Goal: Transaction & Acquisition: Subscribe to service/newsletter

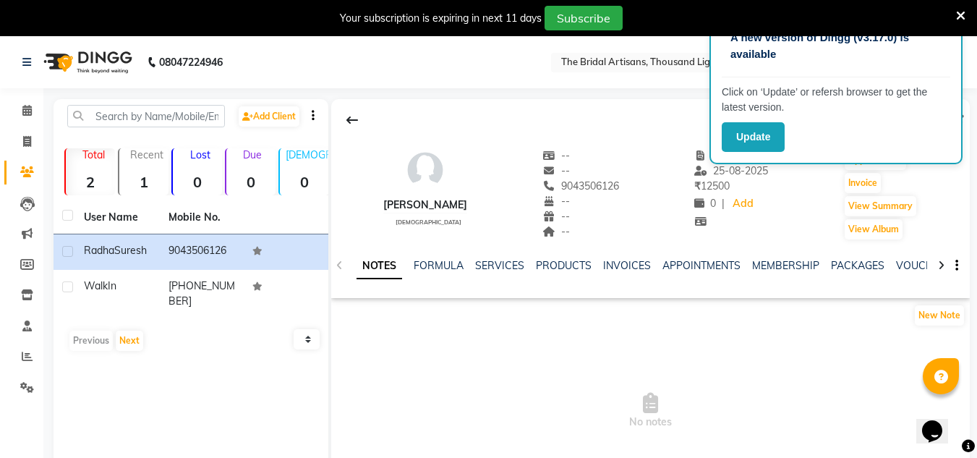
click at [962, 14] on icon at bounding box center [960, 15] width 9 height 13
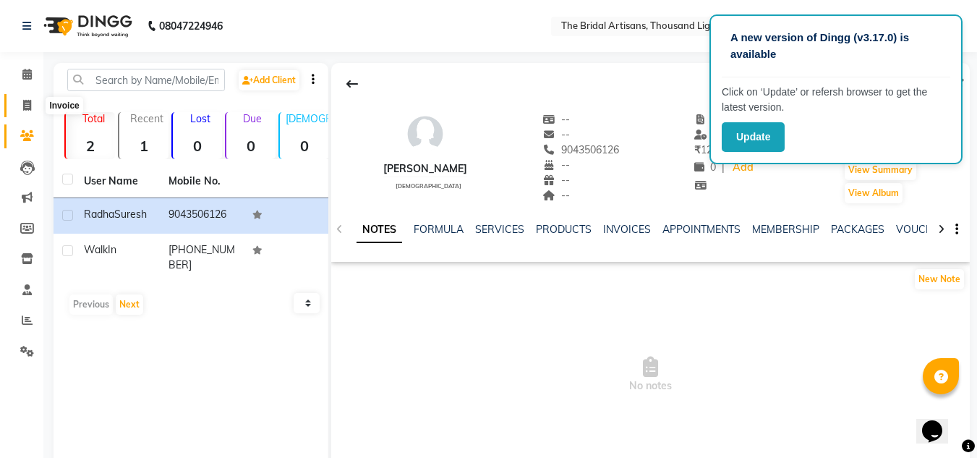
click at [36, 103] on span at bounding box center [26, 106] width 25 height 17
select select "service"
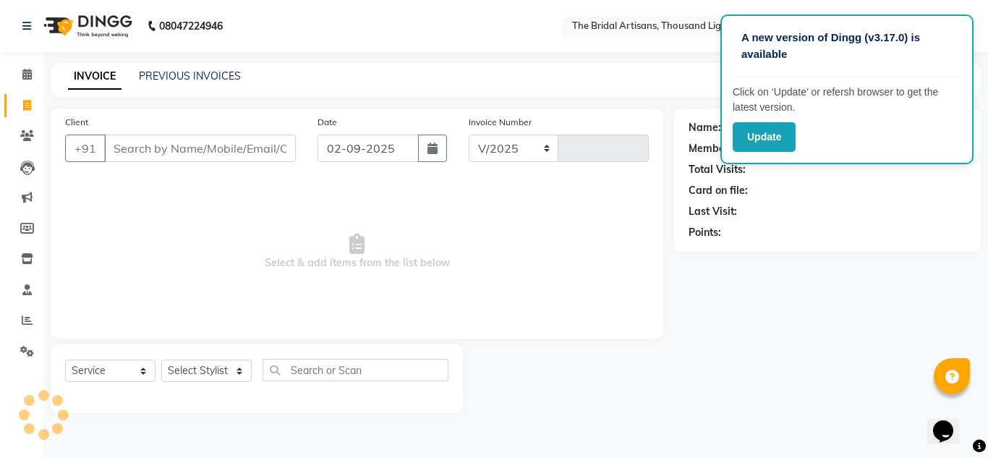
select select "8791"
type input "0002"
click at [35, 139] on span at bounding box center [26, 136] width 25 height 17
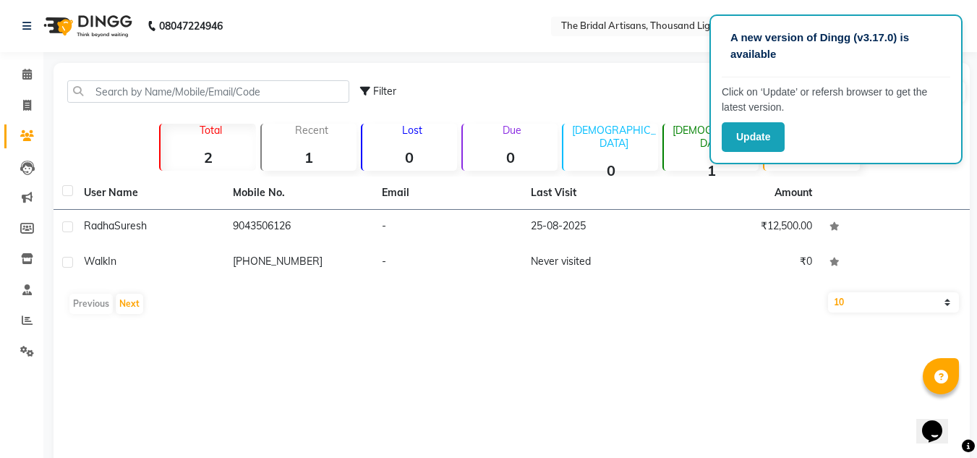
click at [182, 151] on strong "2" at bounding box center [208, 157] width 95 height 18
click at [202, 161] on strong "2" at bounding box center [208, 157] width 95 height 18
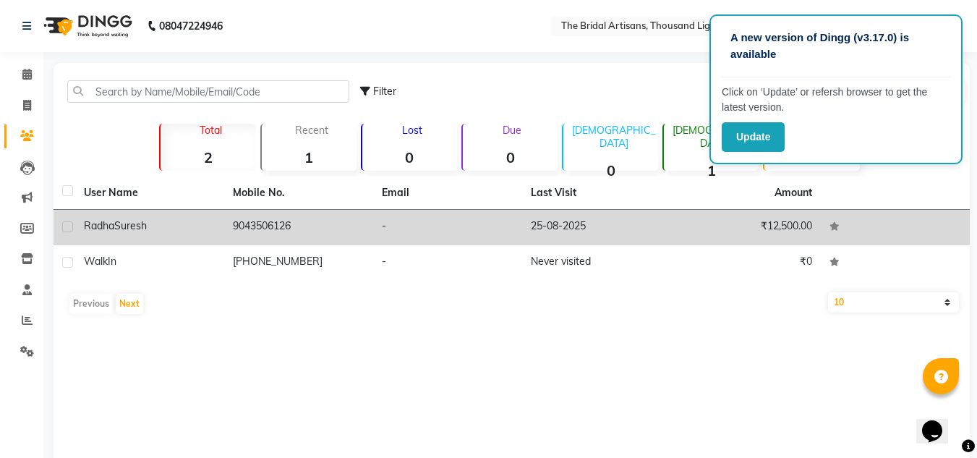
click at [362, 223] on td "9043506126" at bounding box center [298, 227] width 149 height 35
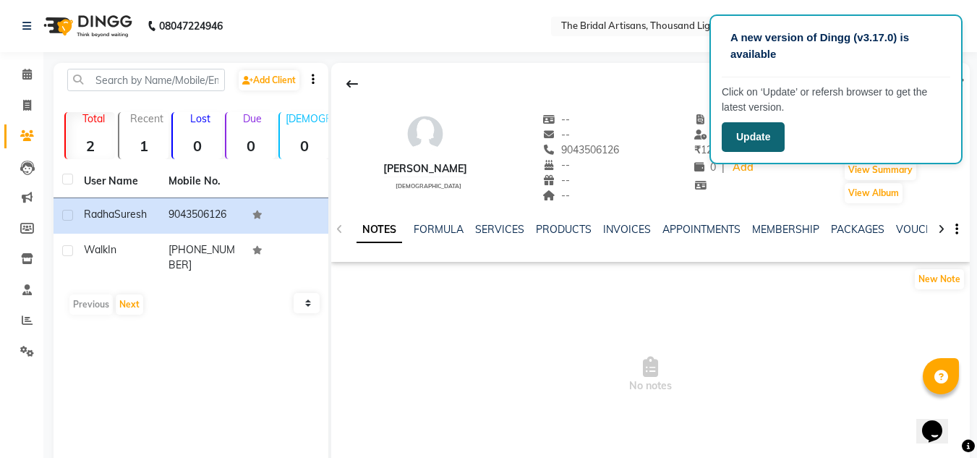
click at [760, 134] on button "Update" at bounding box center [753, 137] width 63 height 30
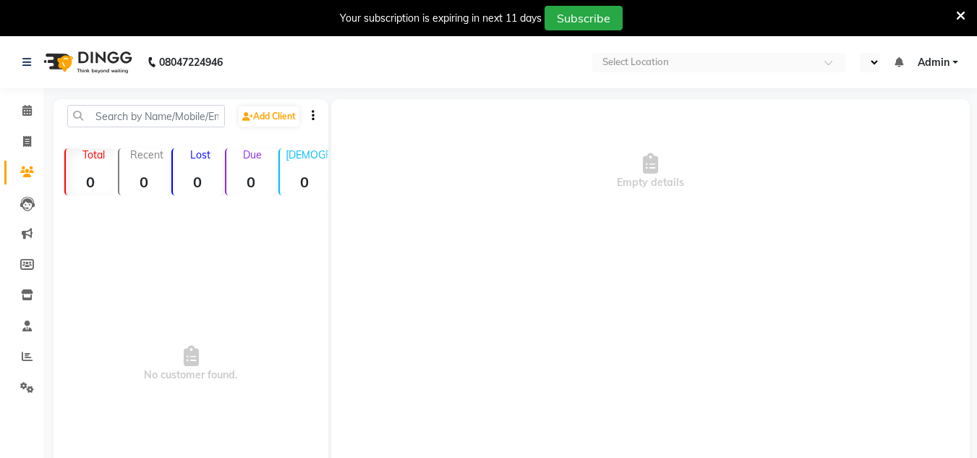
select select "en"
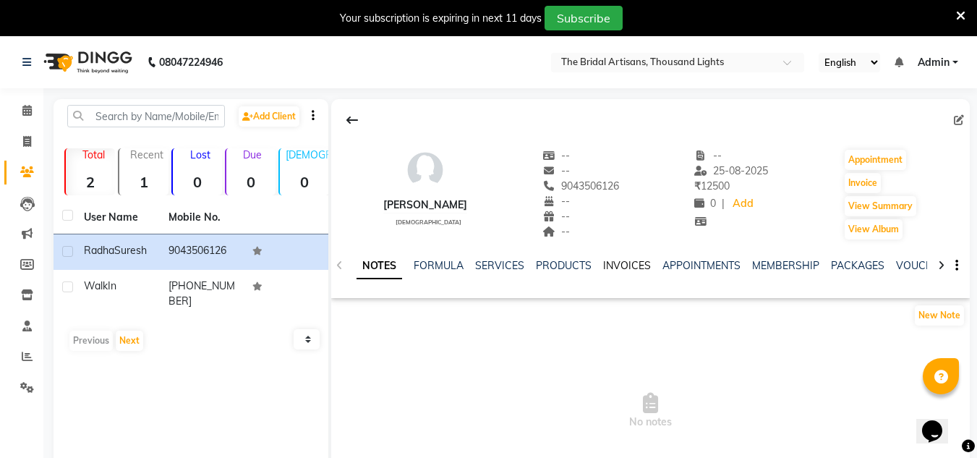
click at [605, 268] on link "INVOICES" at bounding box center [627, 265] width 48 height 13
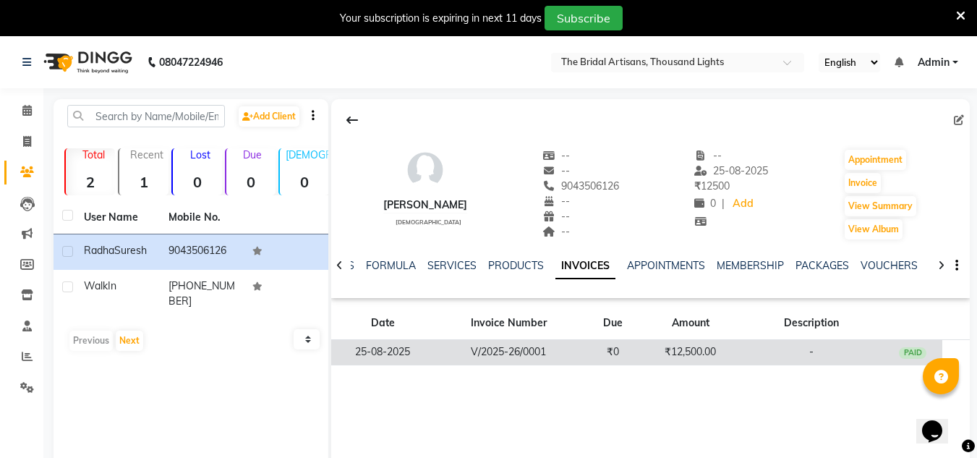
click at [633, 353] on td "₹0" at bounding box center [612, 352] width 59 height 25
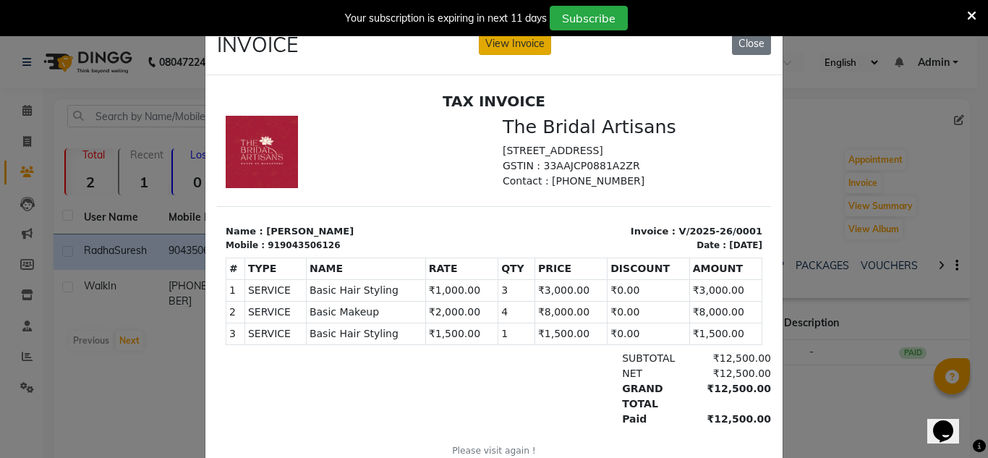
click at [491, 49] on button "View Invoice" at bounding box center [515, 44] width 72 height 22
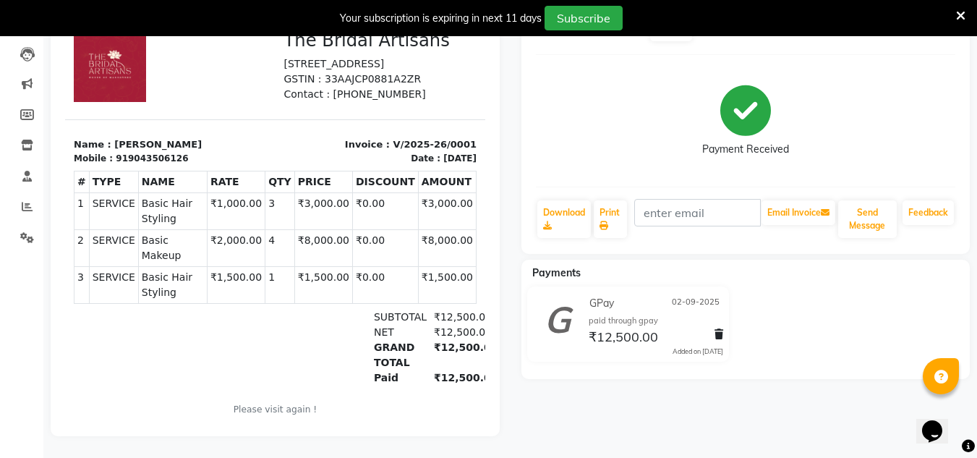
scroll to position [22, 0]
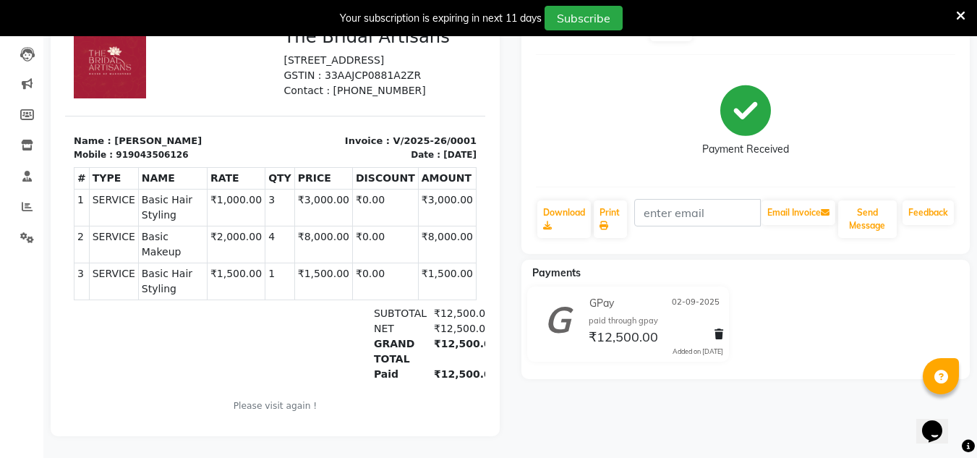
click at [957, 13] on icon at bounding box center [960, 15] width 9 height 13
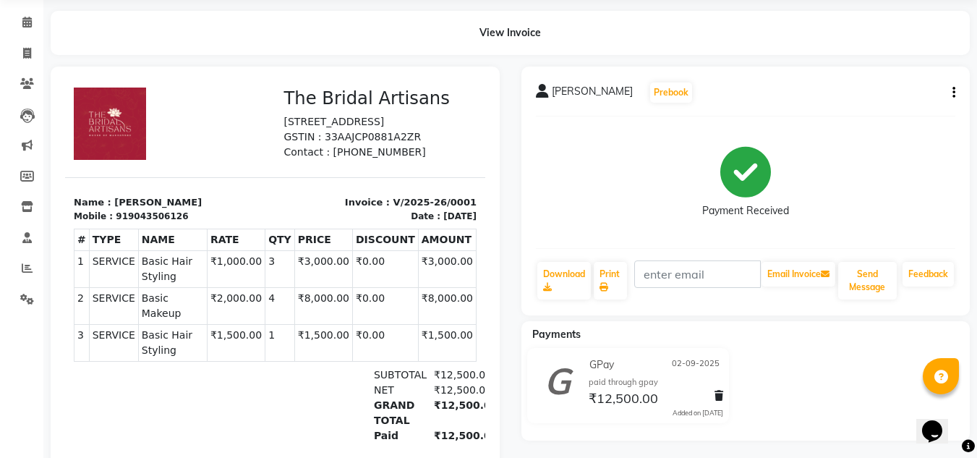
scroll to position [0, 0]
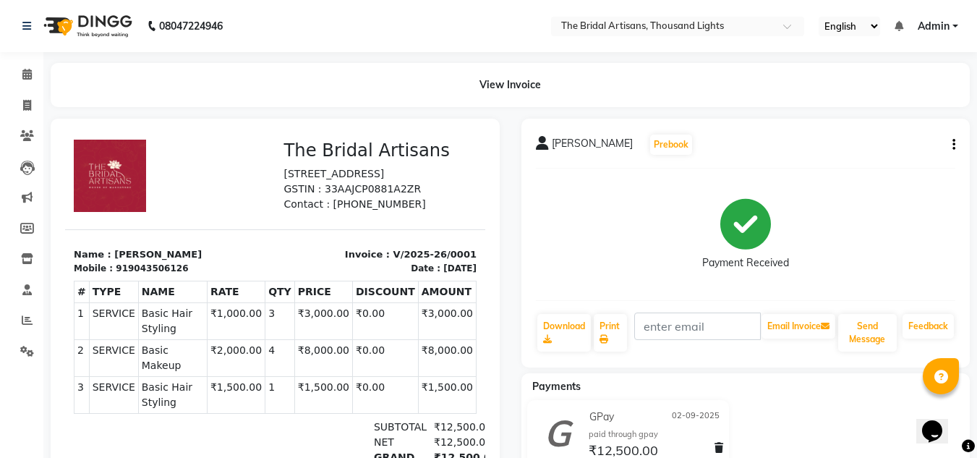
click at [520, 85] on div "View Invoice" at bounding box center [510, 85] width 919 height 44
click at [653, 320] on input "text" at bounding box center [697, 325] width 127 height 27
click at [653, 320] on input "pagvithrasaibaba96@" at bounding box center [697, 325] width 127 height 27
click at [747, 328] on input "pagmail.comvithrasaibaba96@" at bounding box center [697, 325] width 127 height 27
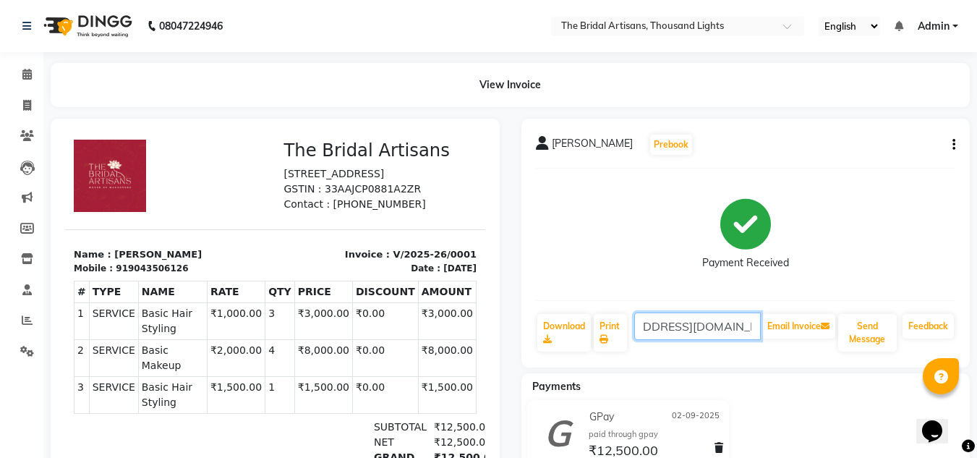
scroll to position [0, 64]
type input "pavithrasaibaba96@gmail.com"
click at [785, 329] on button "Email Invoice" at bounding box center [798, 326] width 74 height 25
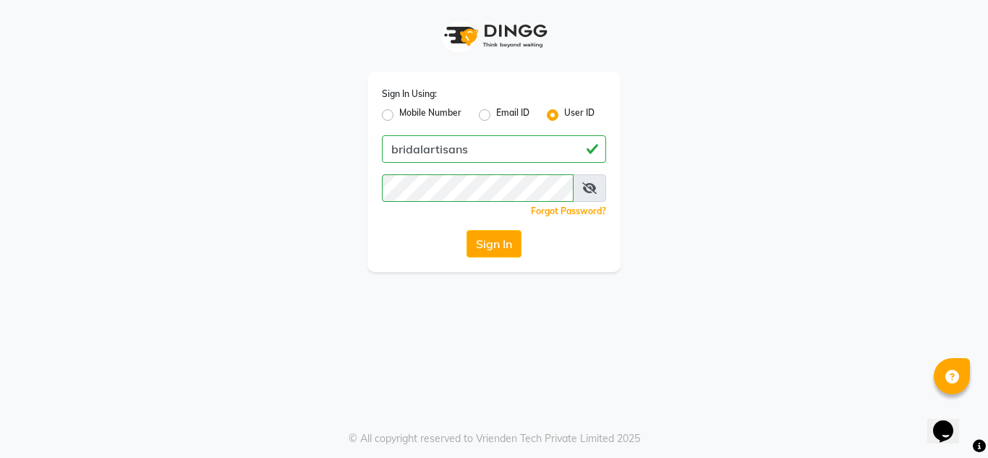
click at [580, 190] on span at bounding box center [589, 187] width 33 height 27
click at [581, 190] on span at bounding box center [589, 187] width 33 height 27
click at [592, 190] on icon at bounding box center [589, 188] width 14 height 12
click at [486, 255] on button "Sign In" at bounding box center [493, 243] width 55 height 27
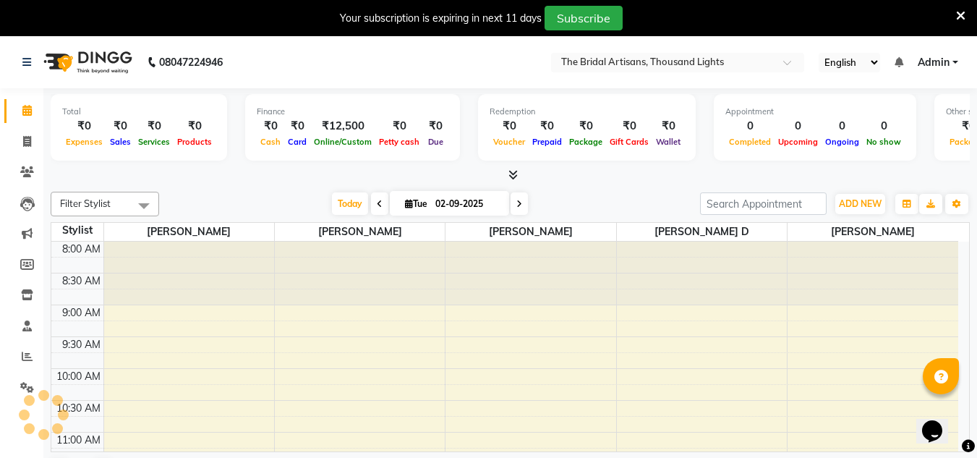
scroll to position [37, 0]
